Goal: Information Seeking & Learning: Learn about a topic

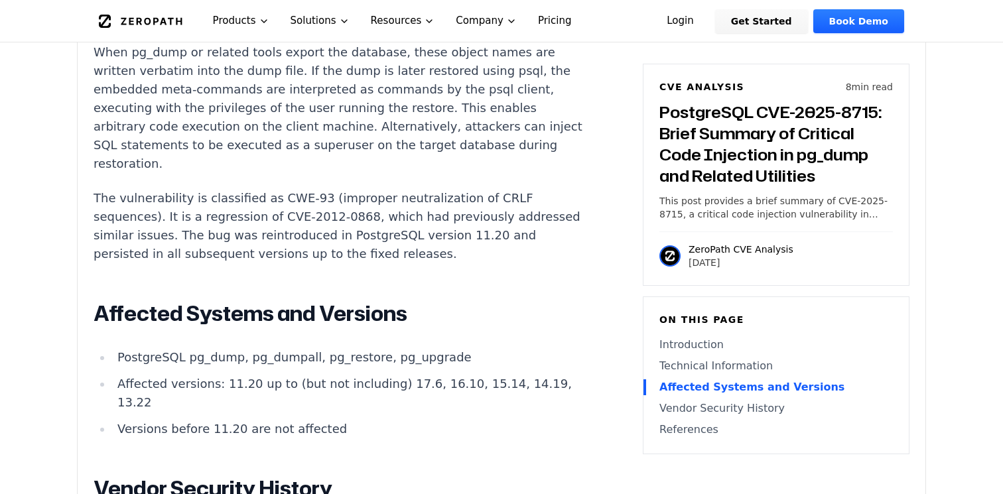
scroll to position [1201, 0]
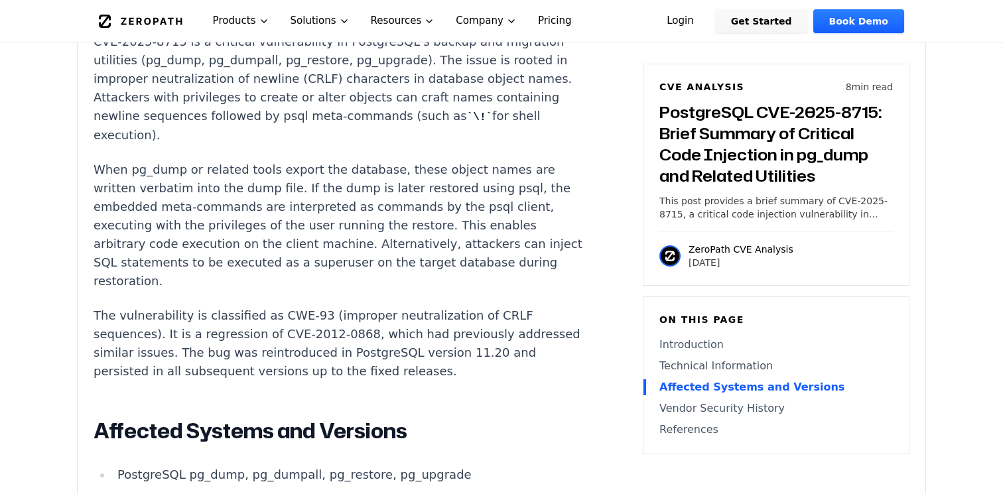
drag, startPoint x: 357, startPoint y: 452, endPoint x: 117, endPoint y: 431, distance: 240.5
copy ul "Affected versions: 11.20 up to (but not including) 17.6, 16.10, 15.14, 14.19, 1…"
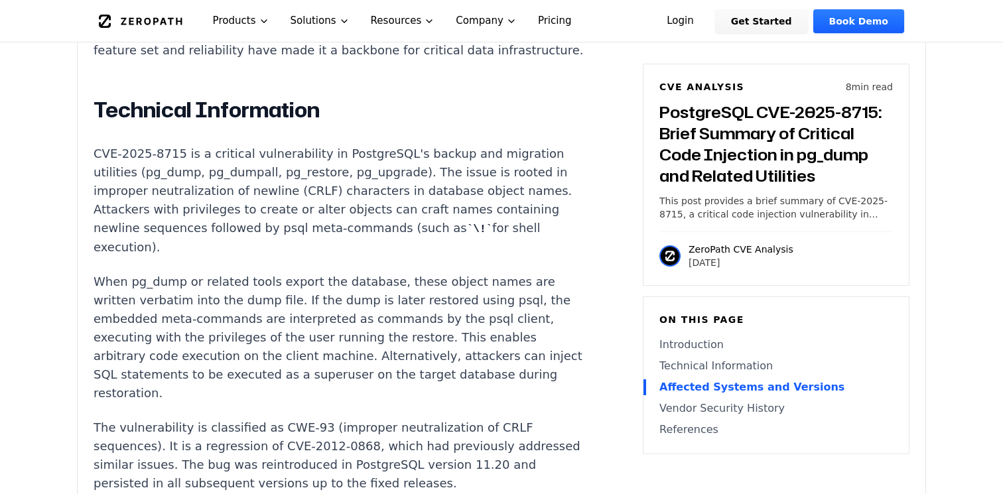
scroll to position [1088, 0]
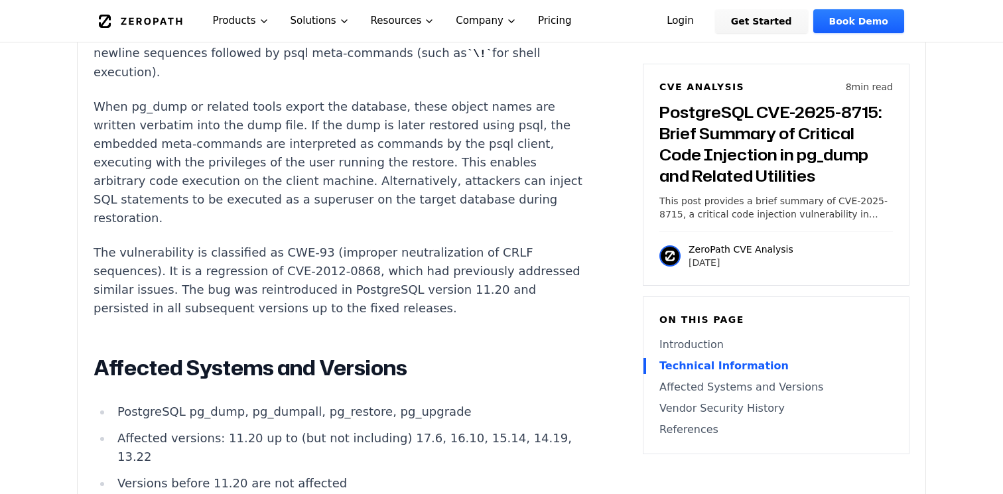
scroll to position [1267, 0]
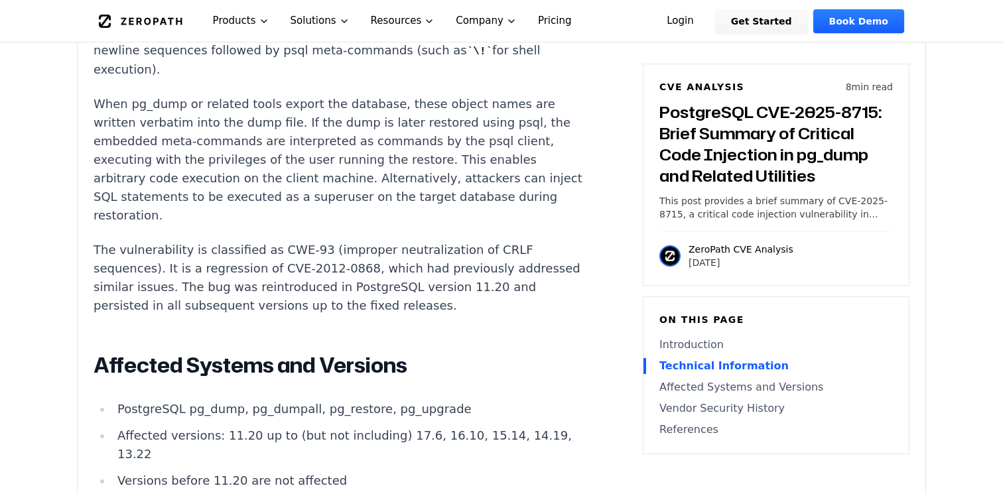
click at [441, 241] on p "The vulnerability is classified as CWE-93 (improper neutralization of CRLF sequ…" at bounding box center [341, 278] width 494 height 74
